Goal: Contribute content: Contribute content

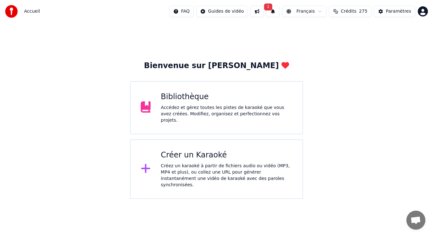
click at [277, 12] on button "1" at bounding box center [273, 11] width 13 height 11
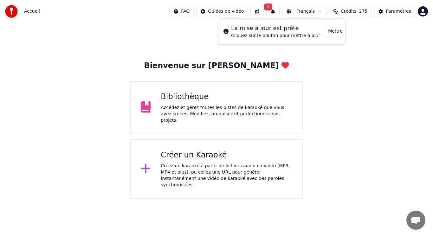
click at [324, 33] on button "Mettre à Jour" at bounding box center [343, 31] width 40 height 11
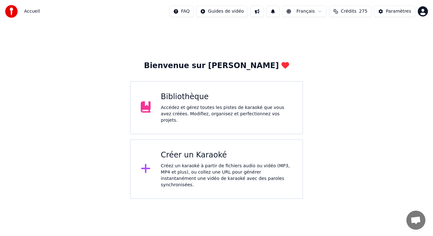
click at [243, 109] on div "Accédez et gérez toutes les pistes de karaoké que vous avez créées. Modifiez, o…" at bounding box center [227, 114] width 132 height 19
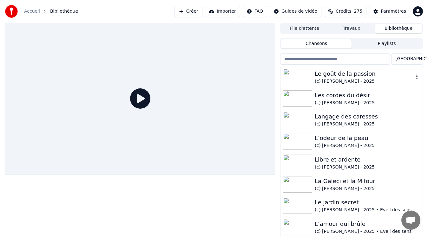
click at [307, 78] on img at bounding box center [297, 77] width 29 height 17
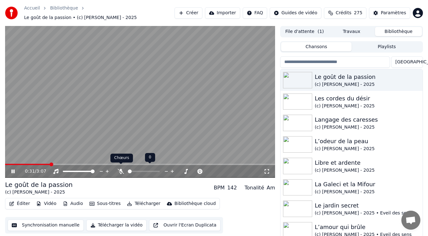
click at [123, 169] on icon at bounding box center [121, 171] width 6 height 5
click at [104, 131] on video at bounding box center [140, 102] width 270 height 152
click at [298, 118] on img at bounding box center [297, 123] width 29 height 17
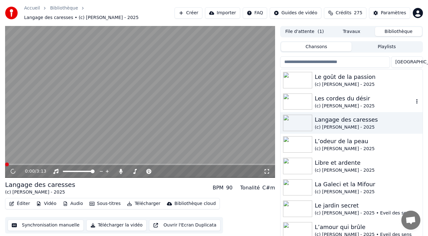
click at [305, 96] on img at bounding box center [297, 102] width 29 height 17
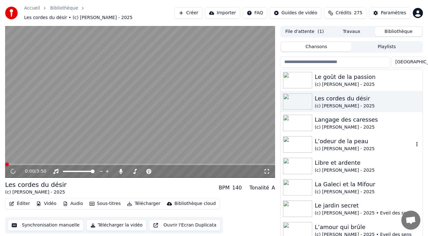
click at [301, 141] on img at bounding box center [297, 144] width 29 height 17
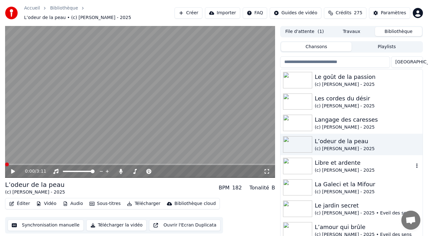
click at [295, 158] on img at bounding box center [297, 166] width 29 height 17
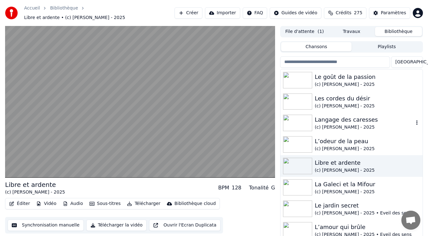
click at [304, 115] on img at bounding box center [297, 123] width 29 height 17
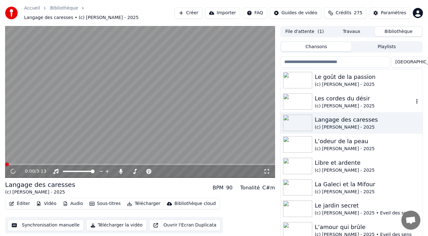
click at [305, 100] on img at bounding box center [297, 102] width 29 height 17
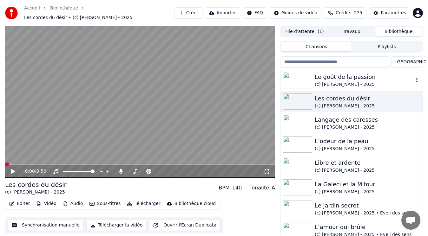
click at [297, 73] on img at bounding box center [297, 80] width 29 height 17
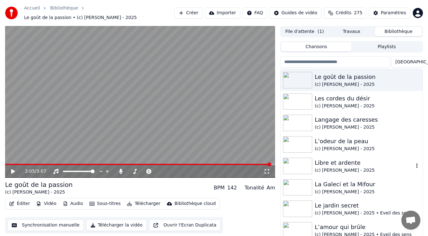
click at [293, 159] on img at bounding box center [297, 166] width 29 height 17
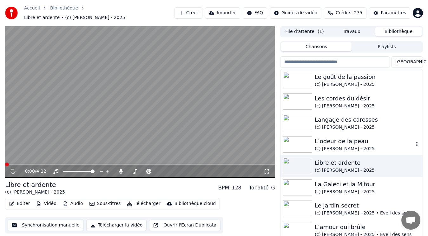
click at [293, 138] on img at bounding box center [297, 144] width 29 height 17
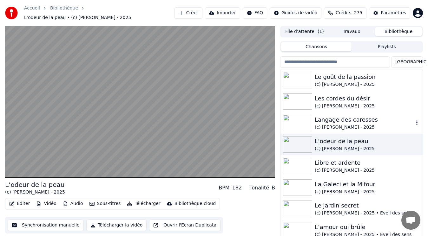
click at [304, 120] on img at bounding box center [297, 123] width 29 height 17
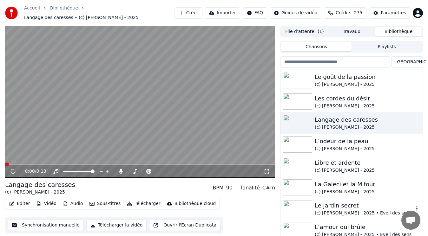
click at [300, 203] on img at bounding box center [297, 209] width 29 height 17
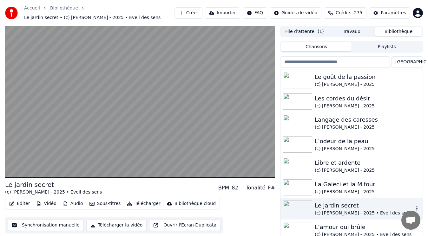
scroll to position [95, 0]
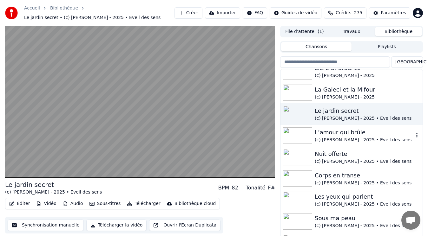
click at [301, 139] on img at bounding box center [297, 136] width 29 height 17
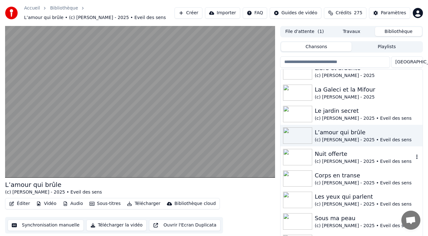
click at [297, 155] on img at bounding box center [297, 157] width 29 height 17
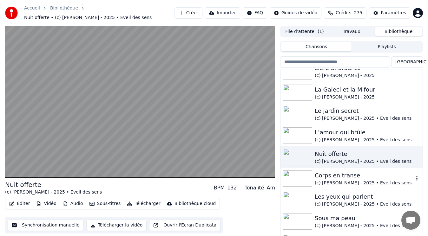
click at [295, 176] on img at bounding box center [297, 179] width 29 height 17
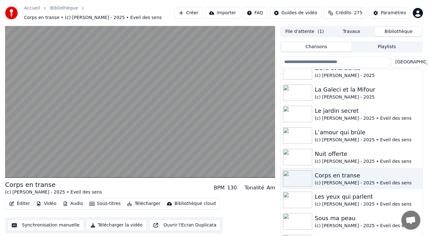
click at [305, 216] on img at bounding box center [297, 222] width 29 height 17
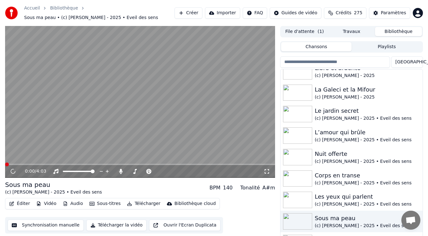
click at [120, 128] on video at bounding box center [140, 102] width 270 height 152
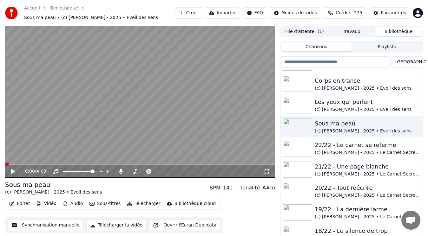
scroll to position [10, 0]
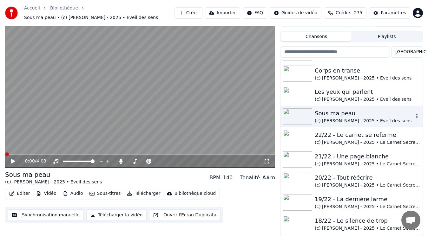
click at [304, 116] on img at bounding box center [297, 117] width 29 height 17
click at [306, 92] on img at bounding box center [297, 95] width 29 height 17
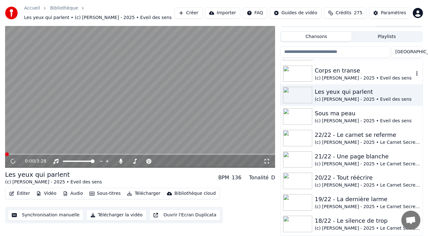
click at [304, 75] on img at bounding box center [297, 74] width 29 height 17
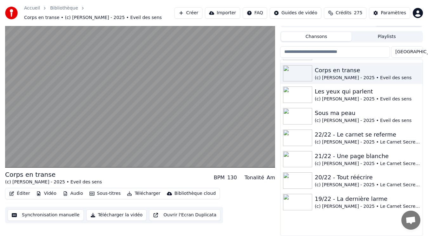
scroll to position [127, 0]
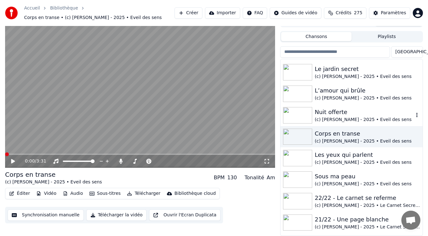
click at [301, 107] on div "Nuit offerte (c) Pierre NOMPEIX - 2025 • Eveil des sens" at bounding box center [352, 116] width 142 height 22
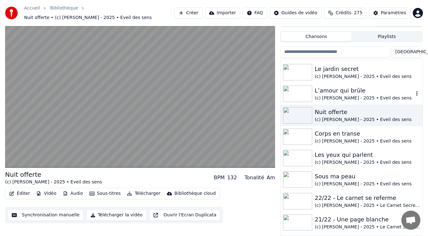
click at [304, 94] on img at bounding box center [297, 94] width 29 height 17
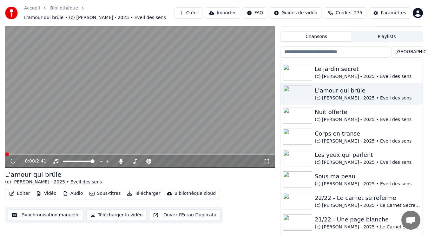
click at [217, 116] on video at bounding box center [140, 92] width 270 height 152
click at [308, 74] on img at bounding box center [297, 72] width 29 height 17
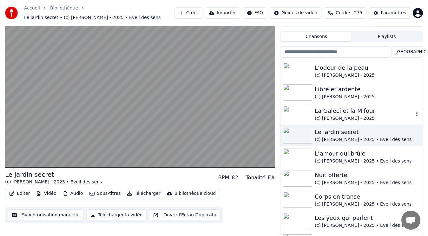
scroll to position [32, 0]
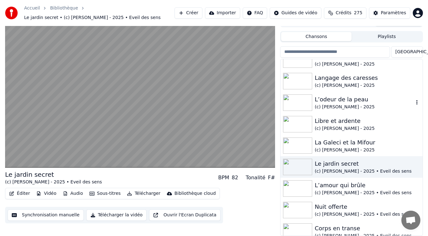
click at [304, 99] on img at bounding box center [297, 103] width 29 height 17
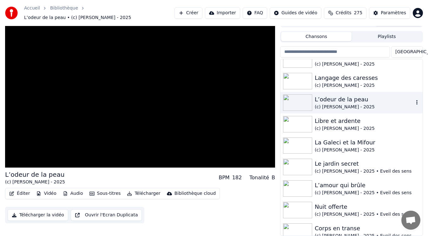
scroll to position [7, 0]
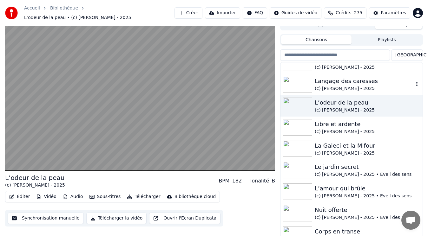
click at [305, 82] on img at bounding box center [297, 84] width 29 height 17
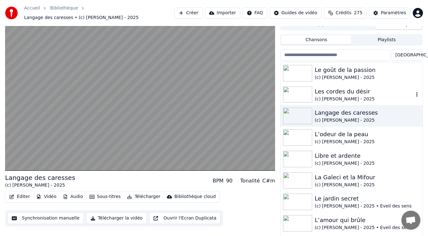
click at [307, 95] on img at bounding box center [297, 95] width 29 height 17
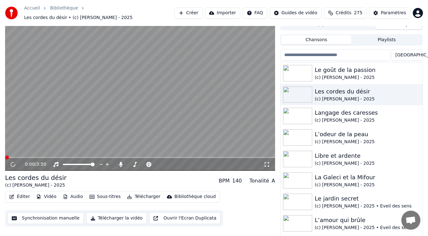
click at [176, 122] on video at bounding box center [140, 95] width 270 height 152
click at [302, 66] on img at bounding box center [297, 73] width 29 height 17
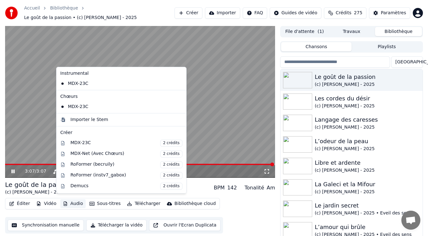
click at [71, 200] on button "Audio" at bounding box center [72, 204] width 25 height 9
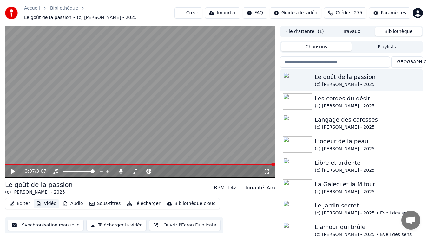
click at [50, 200] on button "Vidéo" at bounding box center [46, 204] width 25 height 9
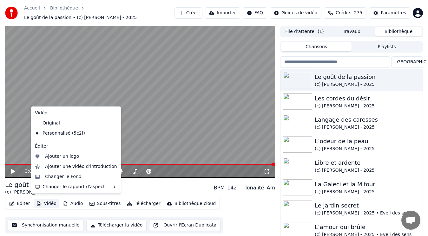
click at [49, 201] on button "Vidéo" at bounding box center [46, 204] width 25 height 9
click at [69, 155] on div "Ajouter un logo" at bounding box center [62, 157] width 34 height 6
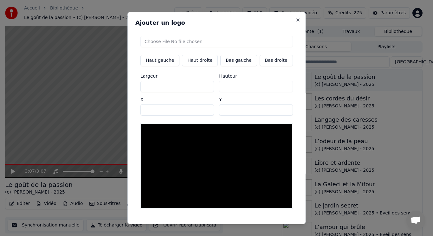
click at [165, 62] on button "Haut gauche" at bounding box center [160, 60] width 39 height 11
click at [172, 41] on input "file" at bounding box center [217, 41] width 153 height 11
type input "**********"
type input "***"
click at [277, 110] on input "**" at bounding box center [256, 109] width 74 height 11
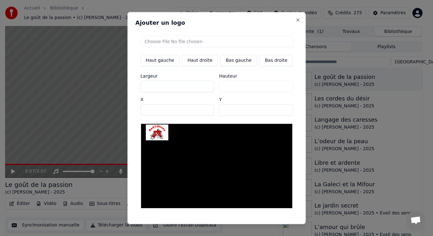
click at [279, 112] on input "*" at bounding box center [256, 109] width 74 height 11
click at [278, 108] on input "**" at bounding box center [256, 109] width 74 height 11
click at [278, 111] on input "**" at bounding box center [256, 109] width 74 height 11
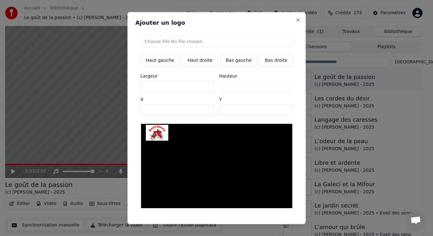
click at [278, 111] on input "*" at bounding box center [256, 109] width 74 height 11
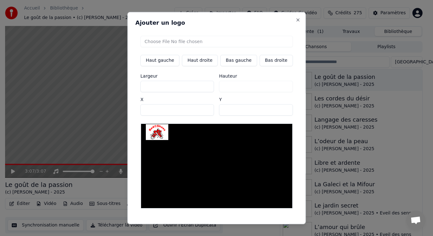
click at [278, 111] on input "*" at bounding box center [256, 109] width 74 height 11
type input "*"
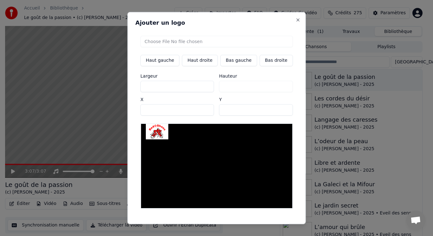
click at [278, 111] on input "*" at bounding box center [256, 109] width 74 height 11
click at [271, 224] on button "Sauvegarder" at bounding box center [279, 229] width 38 height 11
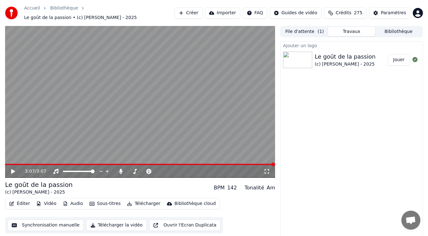
click at [399, 56] on button "Jouer" at bounding box center [399, 59] width 22 height 11
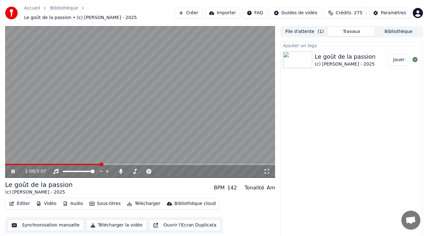
click at [400, 29] on button "Bibliothèque" at bounding box center [398, 31] width 47 height 9
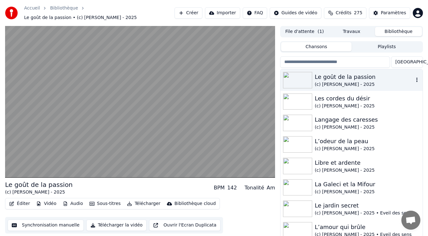
click at [326, 82] on div "(c) Pierre NOMPEIX - 2025" at bounding box center [364, 85] width 99 height 6
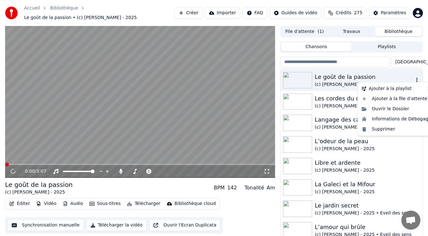
click at [414, 78] on icon "button" at bounding box center [417, 79] width 6 height 5
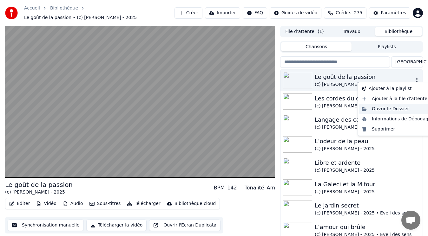
click at [392, 109] on div "Ouvrir le Dossier" at bounding box center [396, 109] width 75 height 10
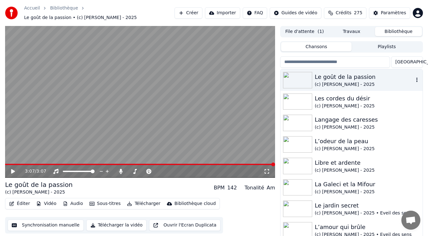
click at [202, 11] on button "Créer" at bounding box center [189, 12] width 28 height 11
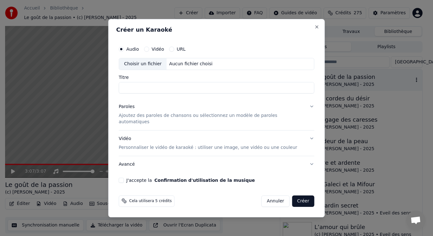
click at [180, 33] on h2 "Créer un Karaoké" at bounding box center [216, 30] width 201 height 6
click at [155, 66] on div "Choisir un fichier" at bounding box center [143, 63] width 48 height 11
type input "**********"
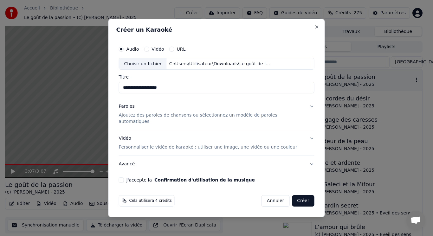
click at [136, 118] on p "Ajoutez des paroles de chansons ou sélectionnez un modèle de paroles automatiqu…" at bounding box center [212, 119] width 186 height 13
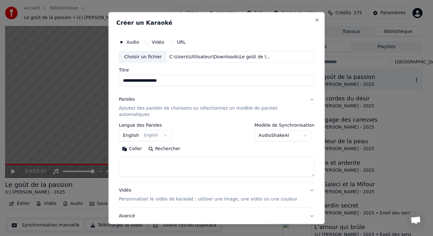
click at [138, 130] on button "English English" at bounding box center [145, 135] width 53 height 11
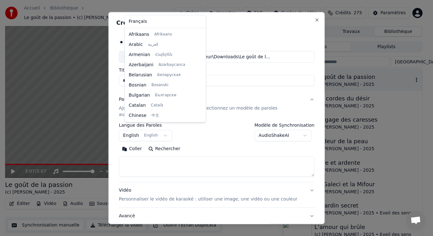
scroll to position [51, 0]
select select "**"
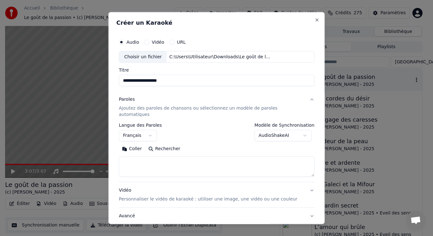
click at [145, 157] on textarea at bounding box center [217, 167] width 196 height 20
click at [132, 144] on button "Coller" at bounding box center [132, 149] width 26 height 10
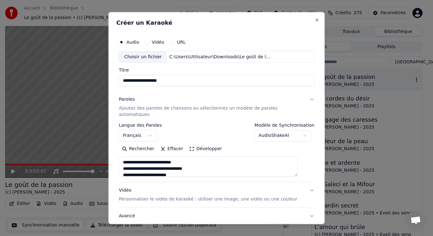
click at [211, 146] on button "Développer" at bounding box center [205, 149] width 39 height 10
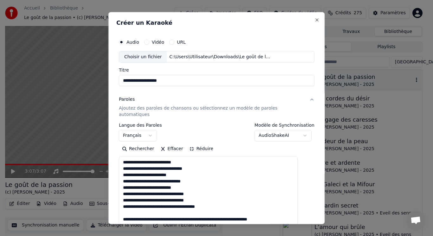
drag, startPoint x: 127, startPoint y: 162, endPoint x: 228, endPoint y: 165, distance: 101.9
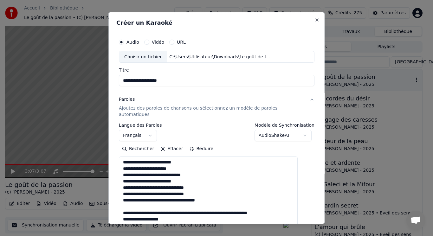
drag, startPoint x: 128, startPoint y: 170, endPoint x: 233, endPoint y: 172, distance: 104.8
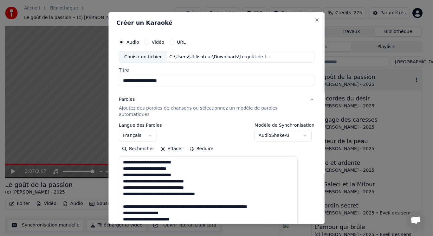
drag, startPoint x: 204, startPoint y: 177, endPoint x: 124, endPoint y: 177, distance: 80.0
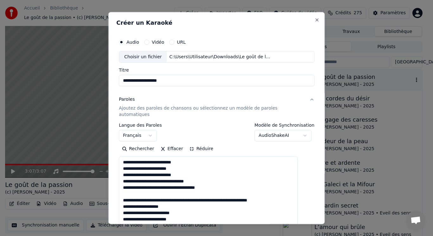
drag, startPoint x: 127, startPoint y: 182, endPoint x: 291, endPoint y: 196, distance: 164.7
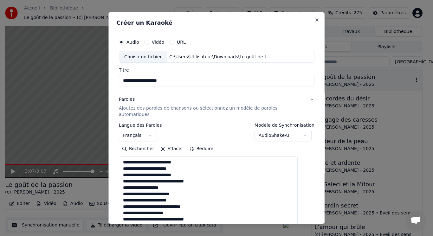
drag, startPoint x: 126, startPoint y: 190, endPoint x: 208, endPoint y: 191, distance: 81.9
drag, startPoint x: 126, startPoint y: 194, endPoint x: 238, endPoint y: 196, distance: 112.4
drag, startPoint x: 129, startPoint y: 201, endPoint x: 221, endPoint y: 201, distance: 92.3
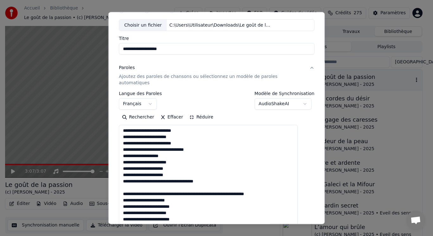
drag, startPoint x: 127, startPoint y: 207, endPoint x: 295, endPoint y: 190, distance: 169.7
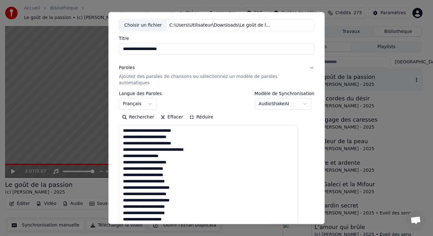
drag, startPoint x: 128, startPoint y: 181, endPoint x: 212, endPoint y: 184, distance: 84.1
drag, startPoint x: 127, startPoint y: 187, endPoint x: 228, endPoint y: 187, distance: 100.9
drag, startPoint x: 127, startPoint y: 195, endPoint x: 210, endPoint y: 199, distance: 82.9
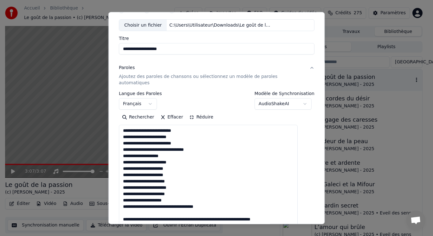
drag, startPoint x: 128, startPoint y: 201, endPoint x: 301, endPoint y: 215, distance: 173.8
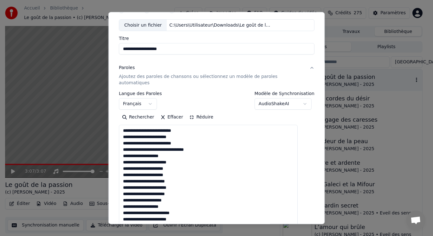
drag, startPoint x: 195, startPoint y: 209, endPoint x: 119, endPoint y: 206, distance: 75.9
click at [119, 206] on div "**********" at bounding box center [217, 118] width 217 height 213
drag, startPoint x: 207, startPoint y: 215, endPoint x: 115, endPoint y: 215, distance: 91.7
click at [115, 215] on div "**********" at bounding box center [217, 118] width 217 height 213
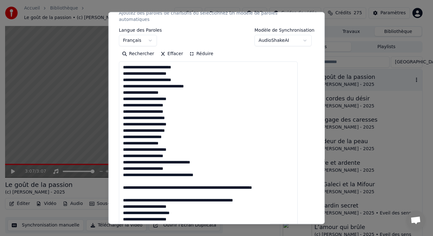
scroll to position [127, 0]
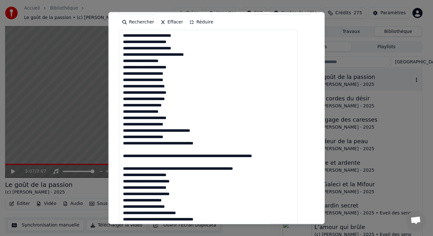
drag, startPoint x: 232, startPoint y: 124, endPoint x: 126, endPoint y: 124, distance: 105.7
click at [126, 124] on textarea at bounding box center [208, 219] width 179 height 379
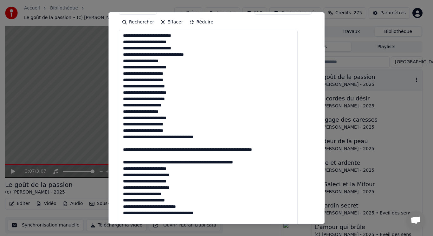
drag, startPoint x: 219, startPoint y: 132, endPoint x: 128, endPoint y: 134, distance: 91.7
click at [128, 134] on textarea at bounding box center [208, 219] width 179 height 379
drag, startPoint x: 128, startPoint y: 134, endPoint x: 275, endPoint y: 156, distance: 148.7
click at [275, 156] on textarea at bounding box center [208, 219] width 179 height 379
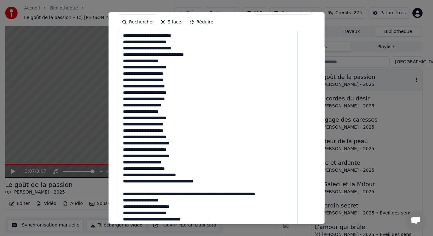
drag, startPoint x: 200, startPoint y: 139, endPoint x: 120, endPoint y: 136, distance: 80.3
click at [120, 136] on div "**********" at bounding box center [217, 118] width 217 height 213
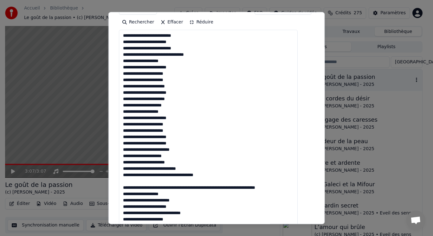
drag, startPoint x: 190, startPoint y: 144, endPoint x: 122, endPoint y: 146, distance: 68.3
click at [122, 146] on div "**********" at bounding box center [216, 187] width 201 height 563
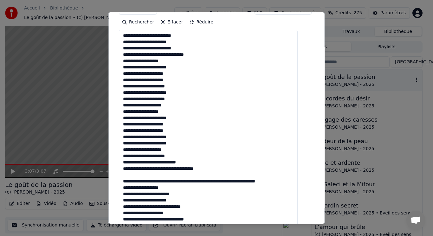
click at [198, 157] on textarea "**********" at bounding box center [208, 219] width 179 height 379
drag, startPoint x: 196, startPoint y: 149, endPoint x: 117, endPoint y: 148, distance: 79.4
click at [117, 148] on div "**********" at bounding box center [217, 118] width 217 height 213
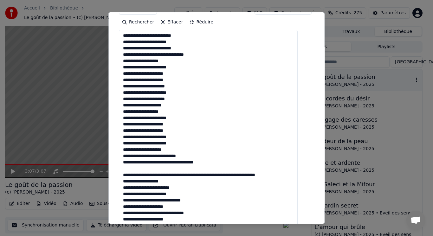
drag, startPoint x: 126, startPoint y: 155, endPoint x: 301, endPoint y: 169, distance: 175.4
click at [298, 169] on textarea "**********" at bounding box center [208, 219] width 179 height 379
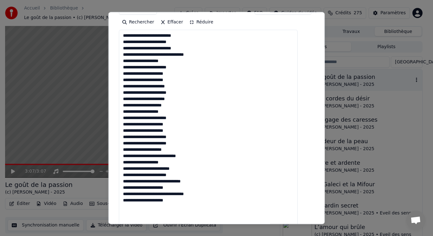
drag, startPoint x: 193, startPoint y: 165, endPoint x: 119, endPoint y: 163, distance: 74.0
click at [119, 163] on div "**********" at bounding box center [217, 118] width 217 height 213
drag, startPoint x: 207, startPoint y: 169, endPoint x: 121, endPoint y: 168, distance: 86.0
click at [121, 168] on div "**********" at bounding box center [217, 118] width 217 height 213
drag, startPoint x: 214, startPoint y: 175, endPoint x: 120, endPoint y: 176, distance: 93.6
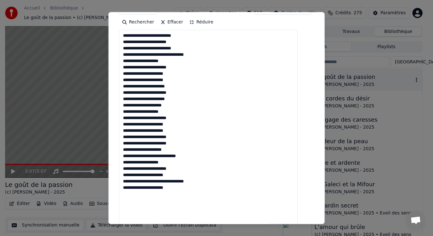
click at [120, 176] on div "**********" at bounding box center [217, 118] width 217 height 213
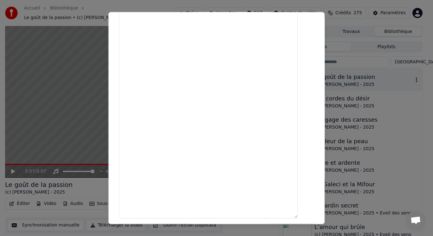
scroll to position [397, 0]
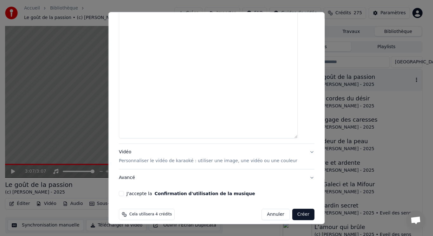
type textarea "**********"
click at [131, 158] on p "Personnaliser le vidéo de karaoké : utiliser une image, une vidéo ou une couleur" at bounding box center [208, 161] width 179 height 6
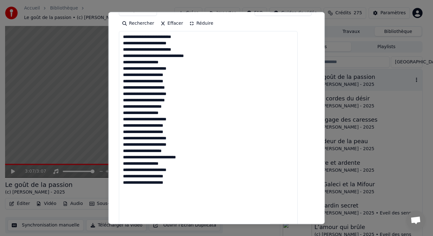
scroll to position [126, 0]
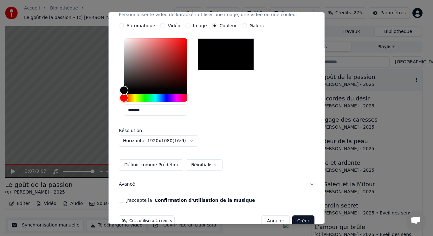
click at [165, 23] on button "Vidéo" at bounding box center [162, 25] width 5 height 5
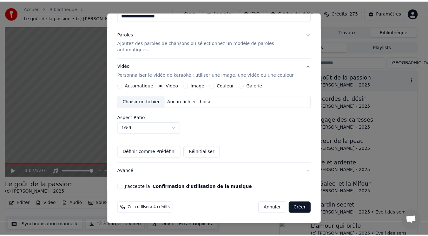
scroll to position [59, 0]
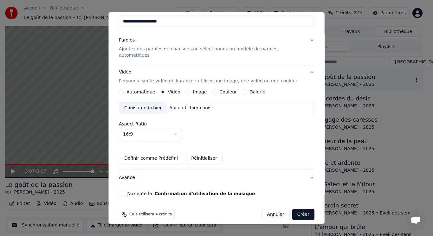
click at [148, 103] on div "Choisir un fichier" at bounding box center [143, 108] width 48 height 11
drag, startPoint x: 127, startPoint y: 188, endPoint x: 144, endPoint y: 188, distance: 16.5
click at [124, 191] on button "J'accepte la Confirmation d'utilisation de la musique" at bounding box center [121, 193] width 5 height 5
click at [292, 210] on button "Créer" at bounding box center [303, 214] width 22 height 11
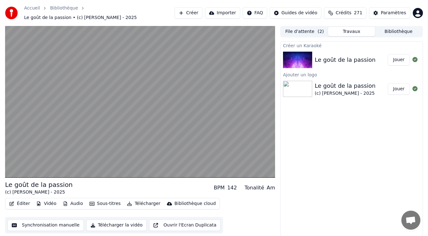
click at [327, 56] on div "Le goût de la passion" at bounding box center [345, 60] width 61 height 9
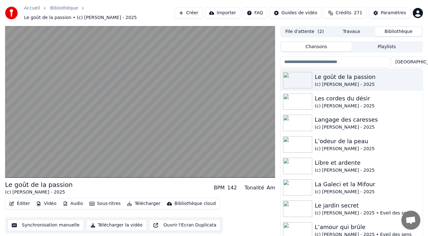
click at [392, 28] on button "Bibliothèque" at bounding box center [398, 31] width 47 height 9
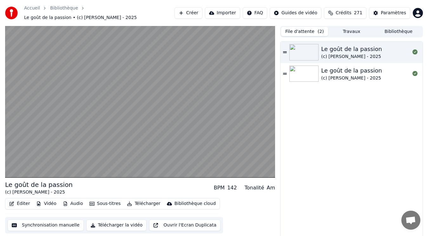
click at [301, 29] on button "File d'attente ( 2 )" at bounding box center [304, 31] width 47 height 9
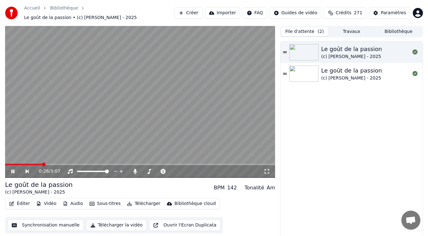
click at [334, 45] on div "Le goût de la passion" at bounding box center [351, 49] width 61 height 9
click at [330, 68] on div "Le goût de la passion" at bounding box center [351, 70] width 61 height 9
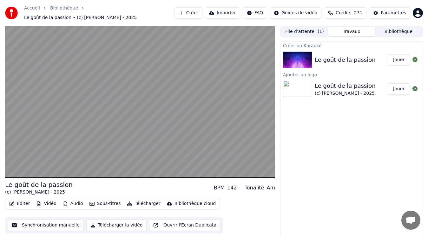
click at [355, 31] on button "Travaux" at bounding box center [351, 31] width 47 height 9
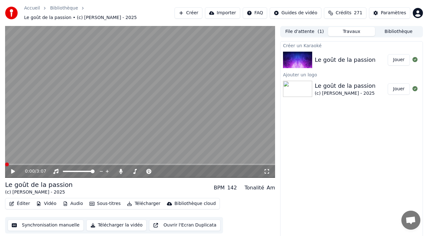
click at [404, 58] on button "Jouer" at bounding box center [399, 59] width 22 height 11
click at [403, 27] on button "Bibliothèque" at bounding box center [398, 31] width 47 height 9
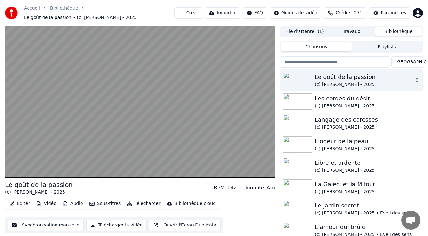
click at [361, 75] on div "Le goût de la passion" at bounding box center [364, 77] width 99 height 9
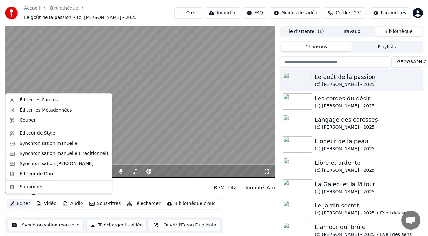
click at [26, 201] on button "Éditer" at bounding box center [20, 204] width 26 height 9
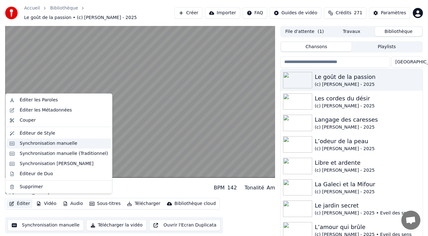
click at [38, 145] on div "Synchronisation manuelle" at bounding box center [49, 144] width 58 height 6
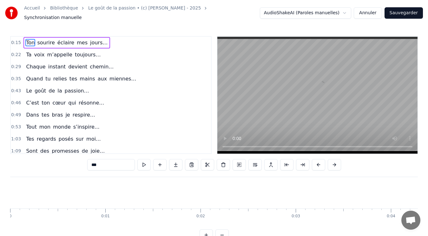
scroll to position [0, 1484]
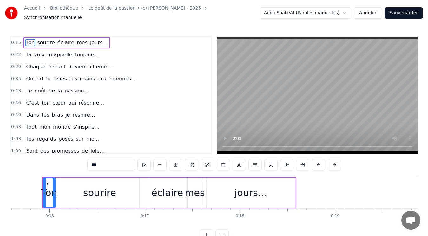
drag, startPoint x: 113, startPoint y: 38, endPoint x: 107, endPoint y: 56, distance: 18.7
click at [106, 58] on div "0:15 Ton sourire éclaire mes jours… 0:22 Ta voix m’appelle toujours… 0:29 Chaqu…" at bounding box center [111, 95] width 202 height 118
click at [375, 15] on button "Annuler" at bounding box center [368, 12] width 28 height 11
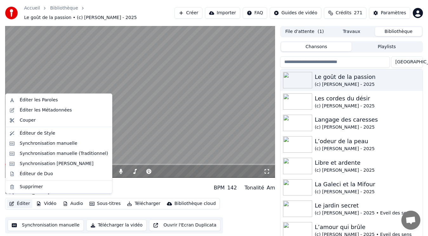
click at [23, 200] on button "Éditer" at bounding box center [20, 204] width 26 height 9
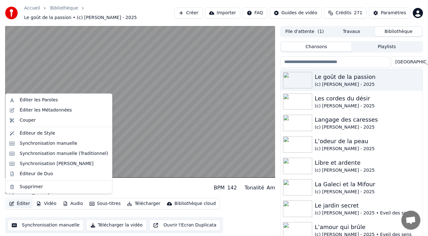
drag, startPoint x: 36, startPoint y: 165, endPoint x: 33, endPoint y: 135, distance: 29.9
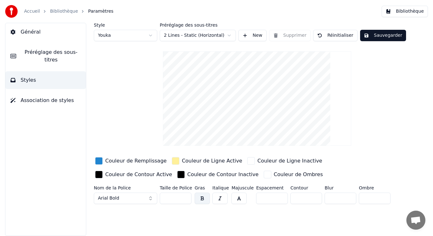
click at [32, 12] on link "Accueil" at bounding box center [32, 11] width 16 height 6
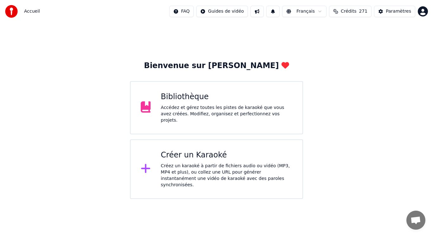
click at [197, 105] on div "Bibliothèque Accédez et gérez toutes les pistes de karaoké que vous avez créées…" at bounding box center [227, 108] width 132 height 32
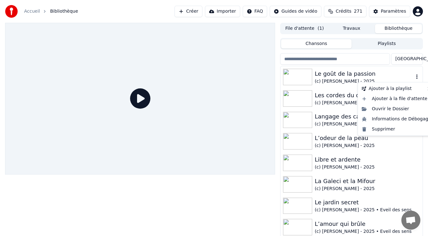
click at [414, 78] on icon "button" at bounding box center [417, 76] width 6 height 5
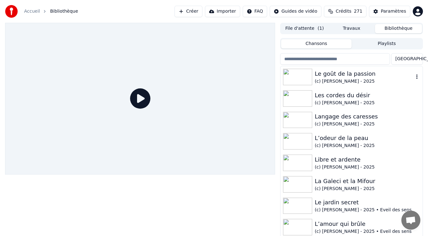
click at [360, 74] on div "Le goût de la passion" at bounding box center [364, 73] width 99 height 9
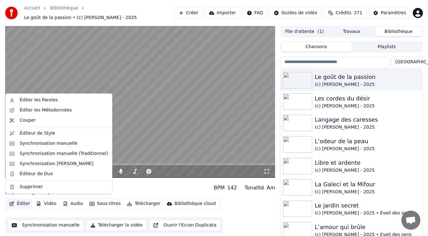
click at [23, 201] on button "Éditer" at bounding box center [20, 204] width 26 height 9
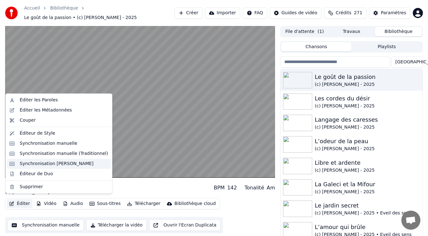
click at [49, 165] on div "Synchronisation Manuelle de Ligne" at bounding box center [57, 164] width 74 height 6
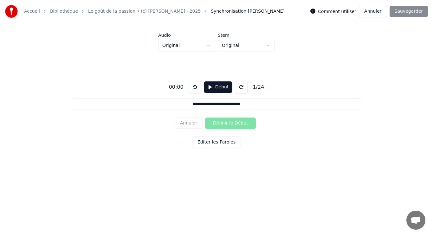
click at [216, 141] on button "Éditer les Paroles" at bounding box center [216, 142] width 49 height 11
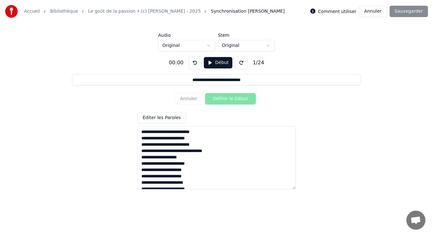
click at [157, 133] on textarea "**********" at bounding box center [216, 157] width 159 height 63
click at [375, 9] on button "Annuler" at bounding box center [373, 11] width 28 height 11
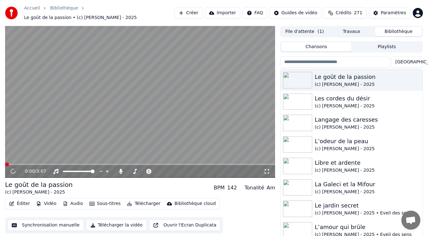
click at [405, 27] on button "Bibliothèque" at bounding box center [398, 31] width 47 height 9
click at [414, 77] on icon "button" at bounding box center [417, 79] width 6 height 5
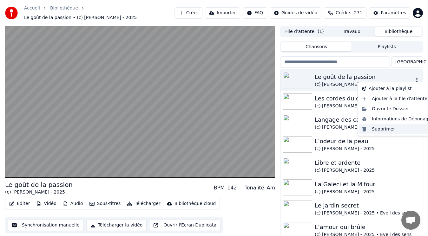
click at [391, 133] on div "Supprimer" at bounding box center [396, 129] width 75 height 10
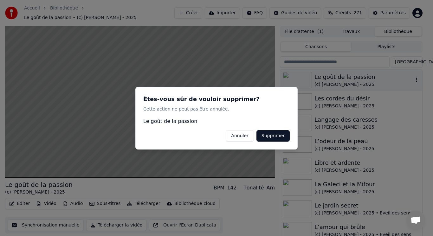
click at [273, 136] on button "Supprimer" at bounding box center [273, 135] width 33 height 11
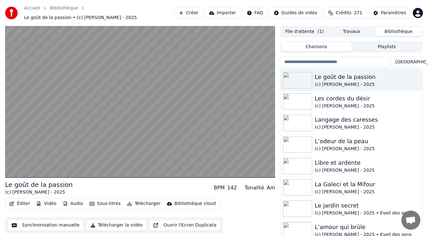
click at [314, 30] on button "File d'attente ( 1 )" at bounding box center [304, 31] width 47 height 9
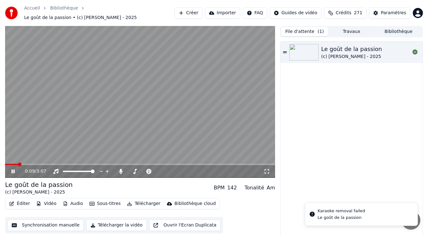
click at [399, 30] on button "Bibliothèque" at bounding box center [398, 31] width 47 height 9
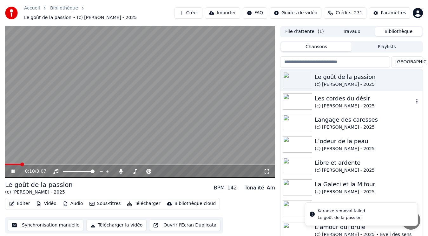
click at [310, 102] on img at bounding box center [297, 102] width 29 height 17
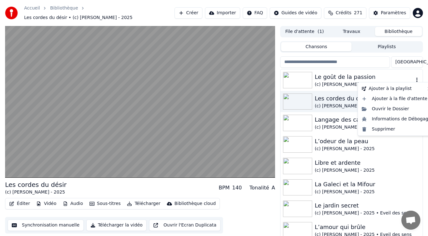
click at [416, 78] on icon "button" at bounding box center [416, 80] width 1 height 4
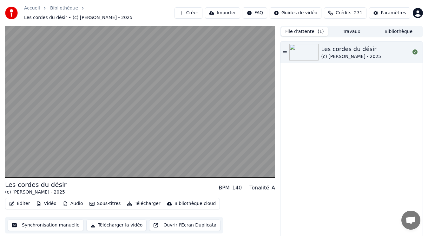
click at [308, 28] on button "File d'attente ( 1 )" at bounding box center [304, 31] width 47 height 9
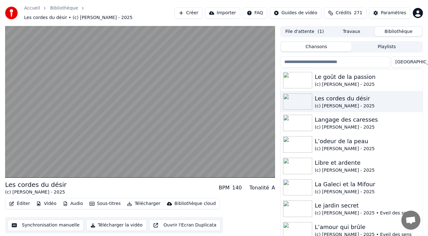
click at [392, 30] on button "Bibliothèque" at bounding box center [398, 31] width 47 height 9
click at [414, 77] on icon "button" at bounding box center [417, 79] width 6 height 5
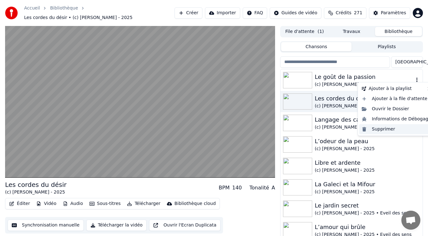
click at [392, 129] on div "Supprimer" at bounding box center [396, 129] width 75 height 10
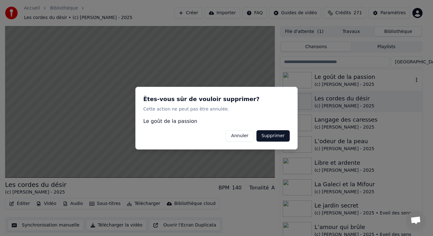
click at [272, 136] on button "Supprimer" at bounding box center [273, 135] width 33 height 11
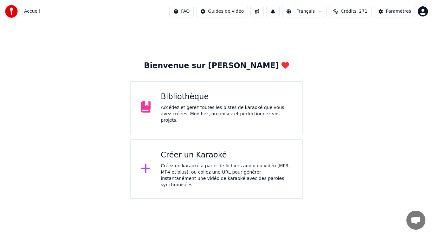
click at [243, 111] on div "Accédez et gérez toutes les pistes de karaoké que vous avez créées. Modifiez, o…" at bounding box center [227, 114] width 132 height 19
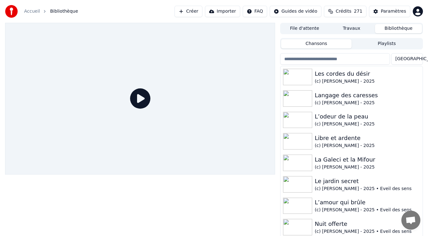
click at [202, 12] on button "Créer" at bounding box center [189, 11] width 28 height 11
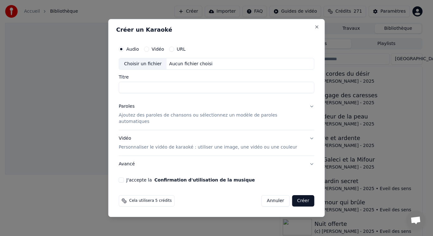
click at [152, 68] on div "Choisir un fichier" at bounding box center [143, 63] width 48 height 11
type input "**********"
click at [137, 119] on p "Ajoutez des paroles de chansons ou sélectionnez un modèle de paroles automatiqu…" at bounding box center [212, 119] width 186 height 13
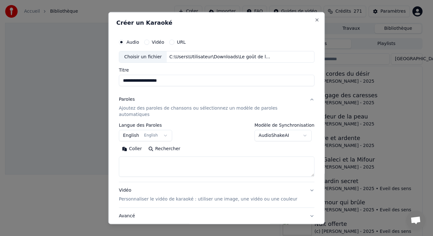
click at [148, 130] on button "English English" at bounding box center [145, 135] width 53 height 11
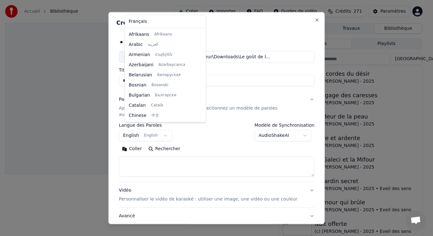
scroll to position [51, 0]
select select "**"
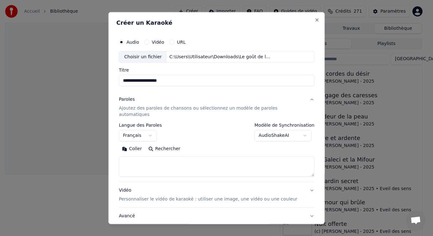
click at [136, 144] on button "Coller" at bounding box center [132, 149] width 26 height 10
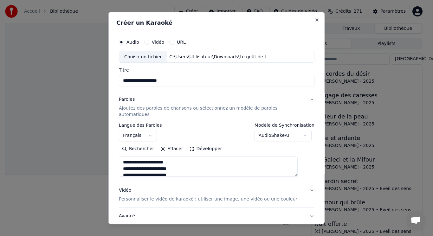
scroll to position [138, 0]
click at [155, 196] on p "Personnaliser le vidéo de karaoké : utiliser une image, une vidéo ou une couleur" at bounding box center [208, 199] width 179 height 6
type textarea "**********"
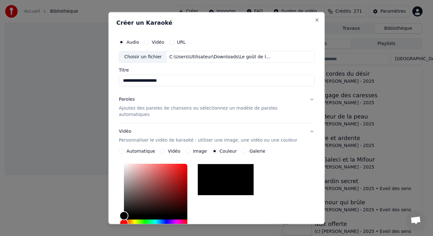
click at [168, 149] on div "Vidéo" at bounding box center [170, 151] width 20 height 5
click at [163, 149] on button "Vidéo" at bounding box center [162, 151] width 5 height 5
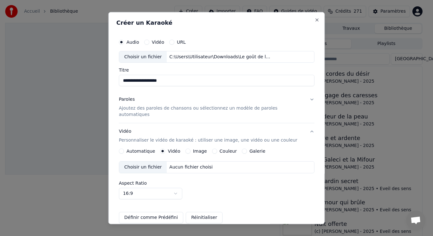
click at [157, 162] on div "Choisir un fichier" at bounding box center [143, 167] width 48 height 11
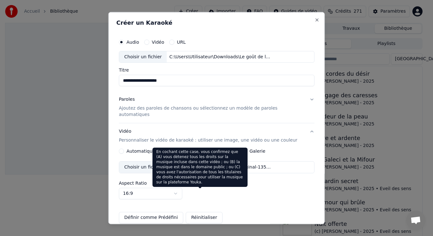
scroll to position [59, 0]
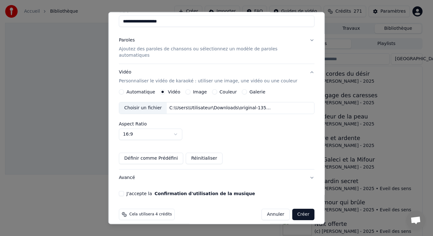
click at [124, 191] on button "J'accepte la Confirmation d'utilisation de la musique" at bounding box center [121, 193] width 5 height 5
click at [292, 210] on button "Créer" at bounding box center [303, 214] width 22 height 11
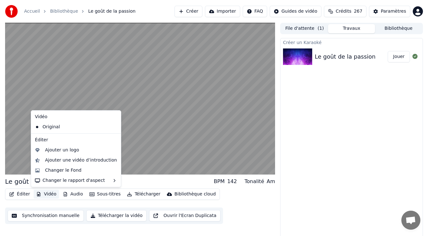
click at [47, 193] on button "Vidéo" at bounding box center [46, 194] width 25 height 9
click at [65, 153] on div "Ajouter un logo" at bounding box center [62, 150] width 34 height 6
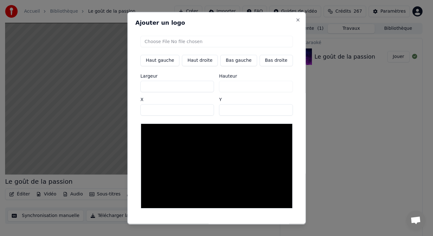
click at [181, 43] on input "file" at bounding box center [217, 41] width 153 height 11
type input "**********"
type input "***"
drag, startPoint x: 229, startPoint y: 112, endPoint x: 221, endPoint y: 111, distance: 8.3
click at [221, 111] on input "**" at bounding box center [256, 109] width 74 height 11
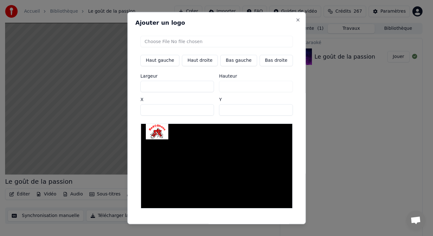
type input "*"
drag, startPoint x: 158, startPoint y: 110, endPoint x: 145, endPoint y: 112, distance: 13.5
click at [145, 112] on input "**" at bounding box center [178, 109] width 74 height 11
type input "**"
click at [267, 224] on button "Sauvegarder" at bounding box center [279, 229] width 38 height 11
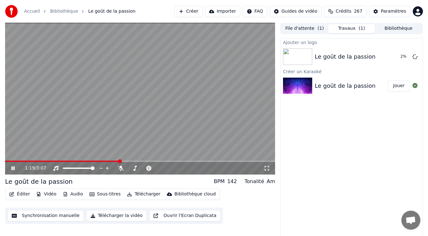
click at [89, 115] on video at bounding box center [140, 99] width 270 height 152
click at [397, 53] on button "Jouer" at bounding box center [399, 56] width 22 height 11
click at [397, 28] on button "Bibliothèque" at bounding box center [398, 28] width 47 height 9
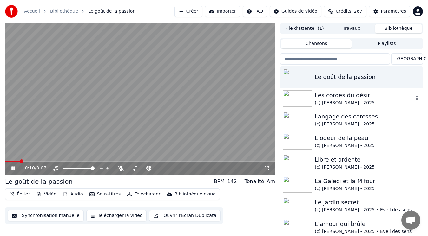
click at [356, 102] on div "(c) Pierre NOMPEIX - 2025" at bounding box center [364, 103] width 99 height 6
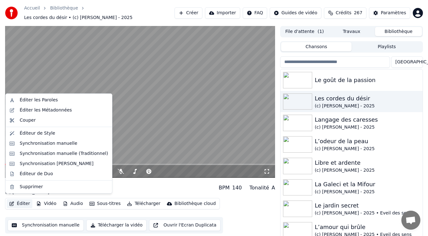
click at [18, 201] on button "Éditer" at bounding box center [20, 204] width 26 height 9
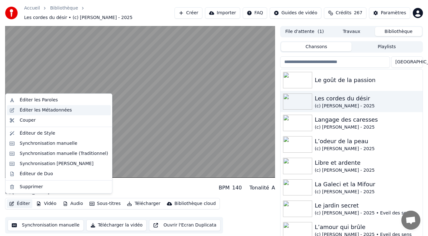
click at [58, 110] on div "Éditer les Métadonnées" at bounding box center [46, 110] width 52 height 6
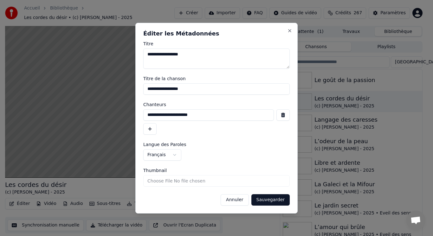
drag, startPoint x: 230, startPoint y: 114, endPoint x: 132, endPoint y: 116, distance: 98.1
click at [132, 116] on body "Accueil Bibliothèque Les cordes du désir • (c) Pierre NOMPEIX - 2025 Créer Impo…" at bounding box center [214, 118] width 428 height 236
click at [238, 198] on button "Annuler" at bounding box center [235, 200] width 28 height 11
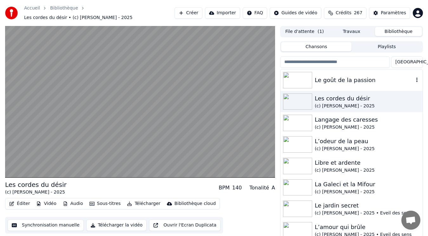
click at [403, 77] on div "Le goût de la passion" at bounding box center [364, 80] width 99 height 9
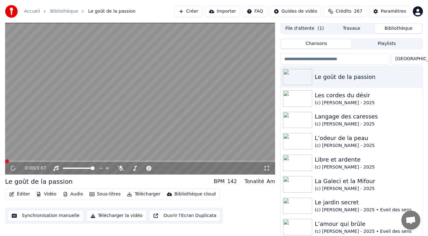
click at [22, 194] on button "Éditer" at bounding box center [20, 194] width 26 height 9
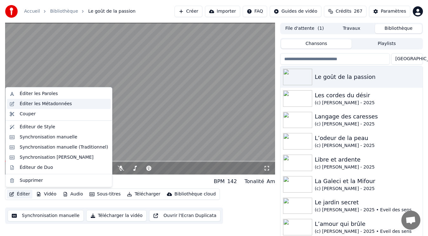
click at [49, 105] on div "Éditer les Métadonnées" at bounding box center [46, 104] width 52 height 6
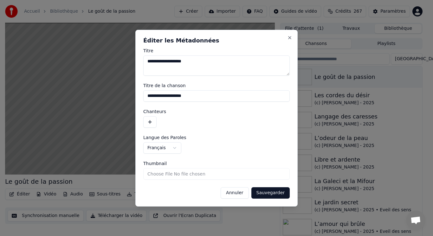
click at [149, 124] on button "button" at bounding box center [149, 121] width 13 height 11
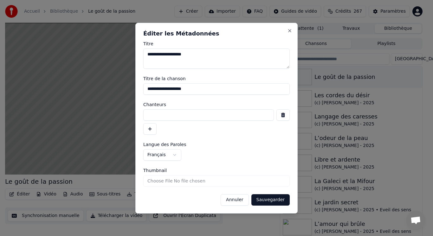
paste input "**********"
type input "**********"
click at [247, 181] on input "Thumbnail" at bounding box center [216, 180] width 147 height 11
type input "**********"
click at [268, 201] on button "Sauvegarder" at bounding box center [271, 200] width 38 height 11
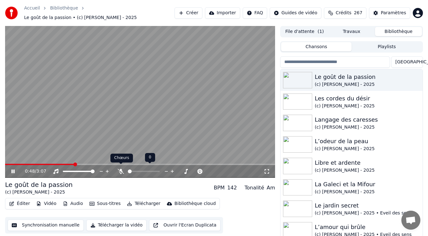
click at [121, 169] on icon at bounding box center [121, 171] width 6 height 5
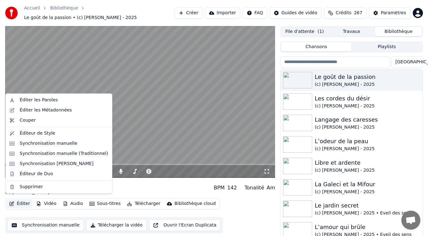
click at [15, 200] on button "Éditer" at bounding box center [20, 204] width 26 height 9
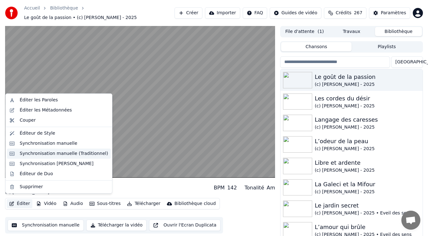
click at [39, 154] on div "Synchronisation manuelle (Traditionnel)" at bounding box center [64, 154] width 89 height 6
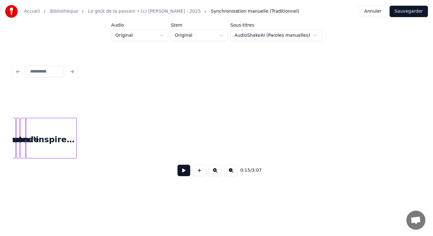
scroll to position [0, 2526]
click at [377, 10] on button "Annuler" at bounding box center [373, 11] width 28 height 11
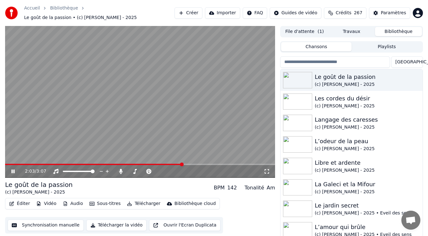
click at [202, 10] on button "Créer" at bounding box center [189, 12] width 28 height 11
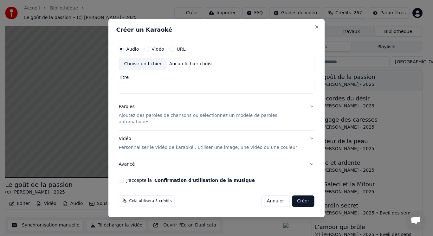
click at [158, 67] on div "Choisir un fichier" at bounding box center [143, 63] width 48 height 11
type input "**********"
click at [171, 118] on p "Ajoutez des paroles de chansons ou sélectionnez un modèle de paroles automatiqu…" at bounding box center [212, 119] width 186 height 13
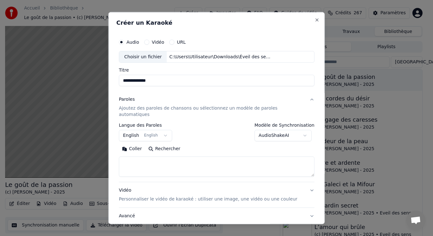
click at [157, 130] on body "Accueil Bibliothèque Le goût de la passion • (c) Pierre NOMPEIX - 2025 Créer Im…" at bounding box center [214, 118] width 428 height 236
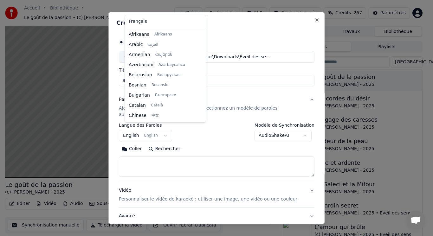
scroll to position [51, 0]
select select "**"
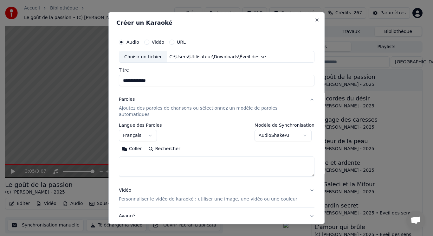
click at [132, 109] on p "Ajoutez des paroles de chansons ou sélectionnez un modèle de paroles automatiqu…" at bounding box center [212, 111] width 186 height 13
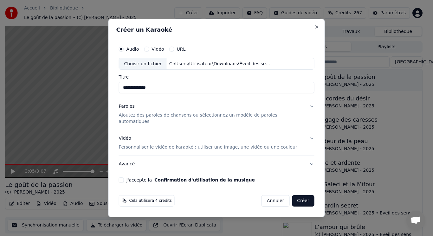
click at [138, 118] on p "Ajoutez des paroles de chansons ou sélectionnez un modèle de paroles automatiqu…" at bounding box center [212, 119] width 186 height 13
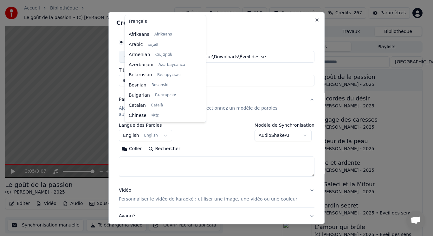
click at [146, 129] on body "Accueil Bibliothèque Le goût de la passion • (c) Pierre NOMPEIX - 2025 Créer Im…" at bounding box center [214, 118] width 428 height 236
select select "**"
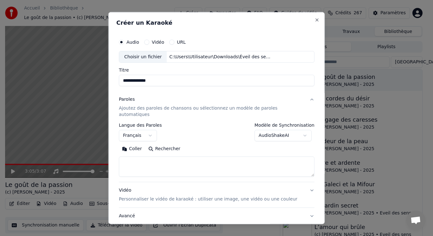
click at [131, 144] on button "Coller" at bounding box center [132, 149] width 26 height 10
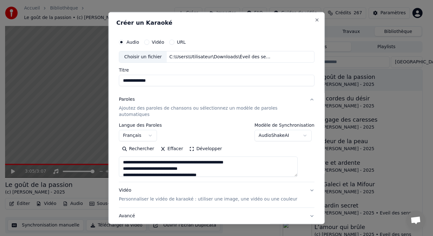
click at [200, 144] on button "Développer" at bounding box center [205, 149] width 39 height 10
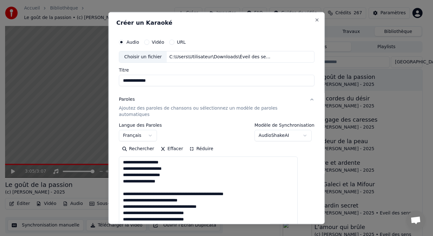
drag, startPoint x: 128, startPoint y: 180, endPoint x: 277, endPoint y: 188, distance: 149.7
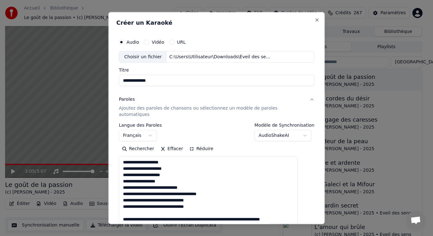
drag, startPoint x: 131, startPoint y: 205, endPoint x: 210, endPoint y: 218, distance: 80.5
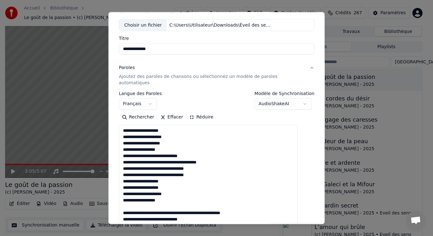
scroll to position [63, 0]
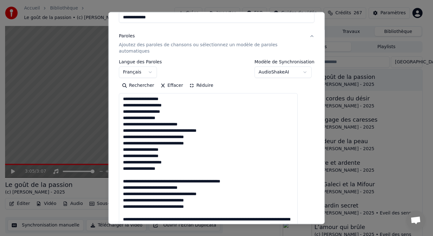
drag, startPoint x: 128, startPoint y: 169, endPoint x: 249, endPoint y: 175, distance: 121.7
click at [249, 175] on textarea at bounding box center [208, 219] width 179 height 252
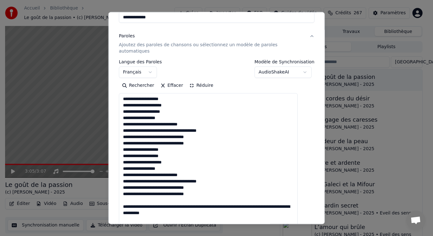
scroll to position [95, 0]
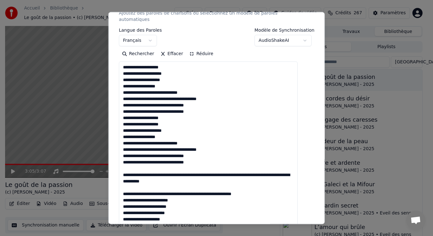
drag, startPoint x: 129, startPoint y: 193, endPoint x: 278, endPoint y: 190, distance: 148.9
click at [278, 190] on textarea at bounding box center [208, 188] width 179 height 252
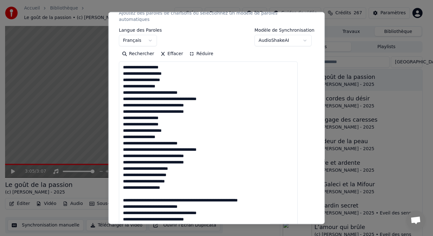
drag, startPoint x: 130, startPoint y: 187, endPoint x: 289, endPoint y: 194, distance: 159.5
click at [289, 195] on textarea "**********" at bounding box center [208, 188] width 179 height 252
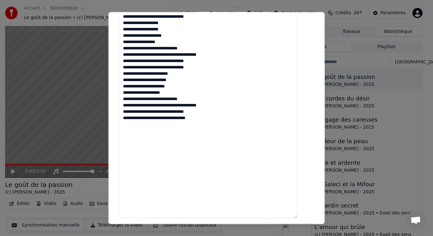
scroll to position [270, 0]
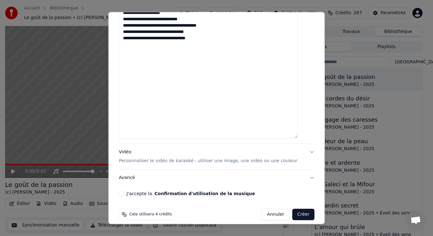
type textarea "**********"
click at [136, 158] on p "Personnaliser le vidéo de karaoké : utiliser une image, une vidéo ou une couleur" at bounding box center [208, 161] width 179 height 6
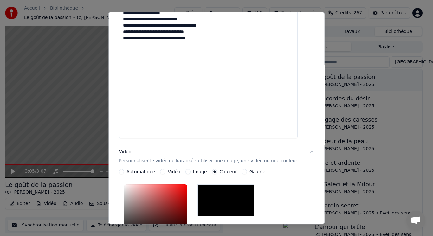
scroll to position [108, 0]
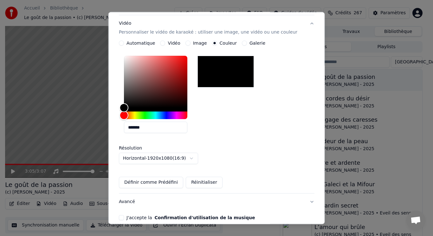
click at [265, 170] on div "**********" at bounding box center [217, 115] width 196 height 148
click at [165, 41] on button "Vidéo" at bounding box center [162, 43] width 5 height 5
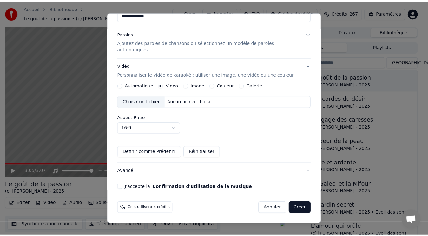
scroll to position [59, 0]
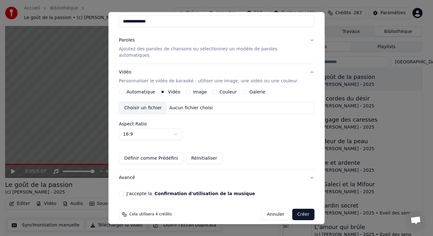
click at [158, 103] on div "Choisir un fichier" at bounding box center [143, 108] width 48 height 11
click at [124, 191] on button "J'accepte la Confirmation d'utilisation de la musique" at bounding box center [121, 193] width 5 height 5
click at [293, 209] on button "Créer" at bounding box center [303, 214] width 22 height 11
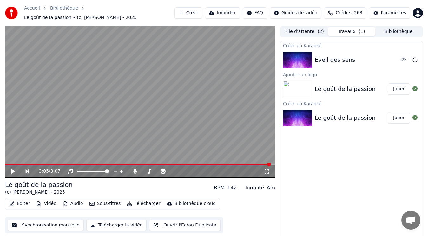
click at [395, 28] on button "Bibliothèque" at bounding box center [398, 31] width 47 height 9
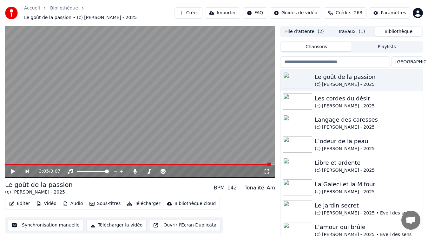
click at [308, 27] on button "File d'attente ( 2 )" at bounding box center [304, 31] width 47 height 9
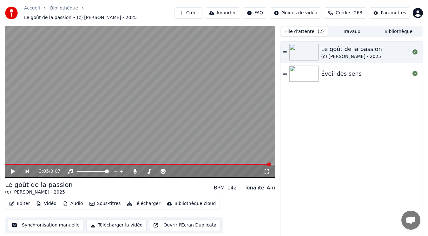
click at [361, 71] on div "Éveil des sens" at bounding box center [365, 73] width 89 height 9
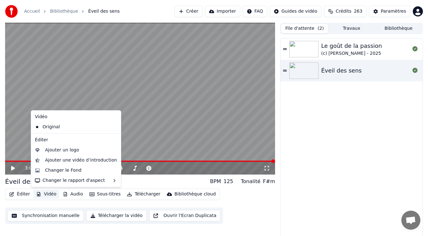
click at [47, 195] on button "Vidéo" at bounding box center [46, 194] width 25 height 9
click at [52, 148] on div "Ajouter un logo" at bounding box center [62, 150] width 34 height 6
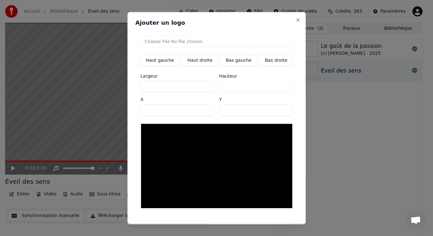
click at [168, 39] on input "file" at bounding box center [217, 41] width 153 height 11
type input "**********"
type input "***"
click at [242, 64] on button "Bas gauche" at bounding box center [239, 60] width 36 height 11
type input "***"
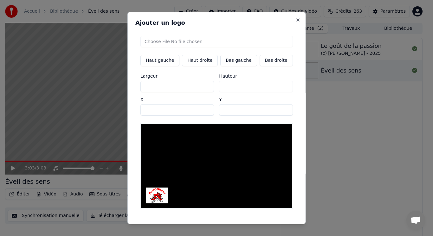
click at [272, 224] on button "Sauvegarder" at bounding box center [279, 229] width 38 height 11
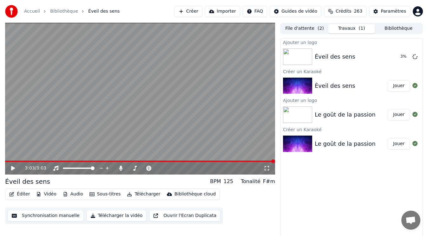
click at [403, 27] on button "Bibliothèque" at bounding box center [398, 28] width 47 height 9
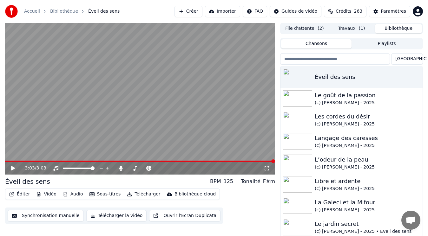
click at [320, 29] on span "( 2 )" at bounding box center [321, 28] width 6 height 6
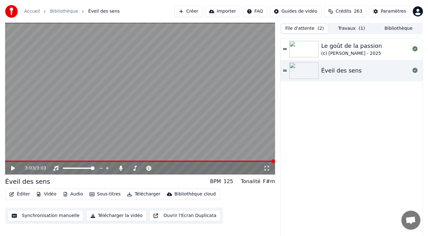
click at [346, 51] on div "(c) Pierre NOMPEIX - 2025" at bounding box center [351, 53] width 61 height 6
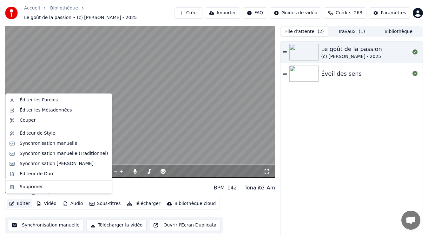
click at [24, 201] on button "Éditer" at bounding box center [20, 204] width 26 height 9
click at [47, 110] on div "Éditer les Métadonnées" at bounding box center [46, 110] width 52 height 6
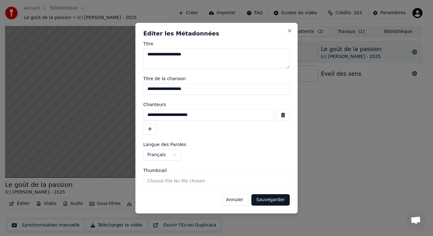
drag, startPoint x: 218, startPoint y: 114, endPoint x: 122, endPoint y: 109, distance: 96.2
click at [126, 111] on body "**********" at bounding box center [214, 118] width 428 height 236
click at [237, 199] on button "Annuler" at bounding box center [235, 200] width 28 height 11
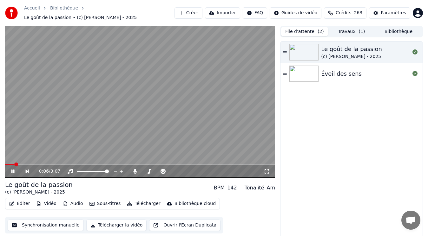
click at [356, 27] on button "Travaux ( 1 )" at bounding box center [351, 31] width 47 height 9
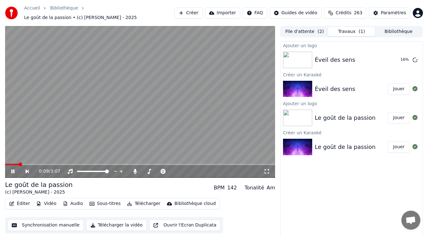
click at [74, 122] on video at bounding box center [140, 102] width 270 height 152
